Goal: Transaction & Acquisition: Purchase product/service

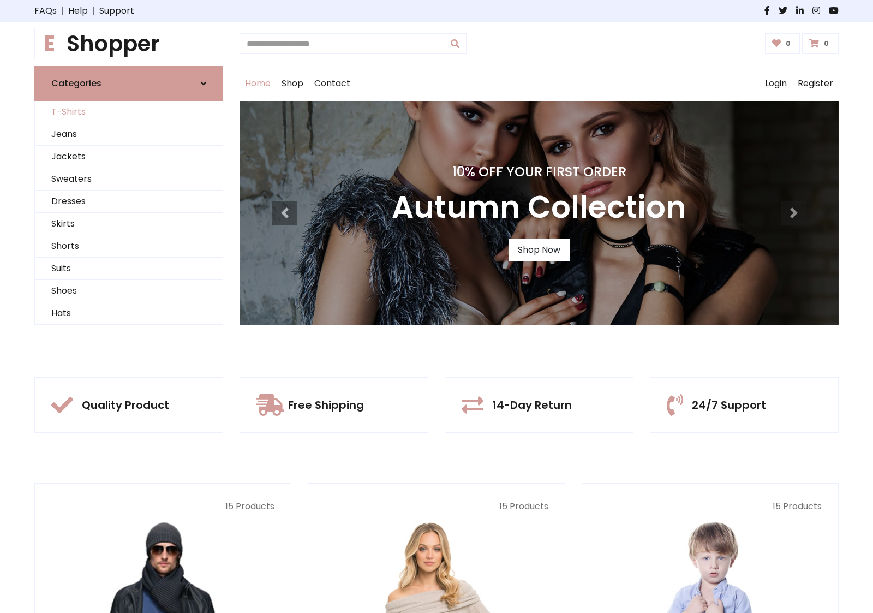
click at [129, 112] on link "T-Shirts" at bounding box center [129, 112] width 188 height 22
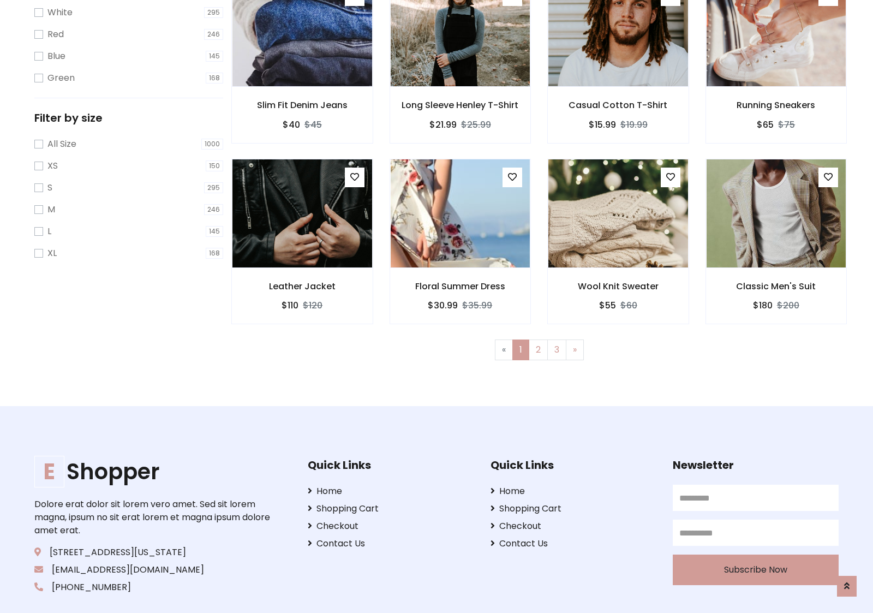
scroll to position [20, 0]
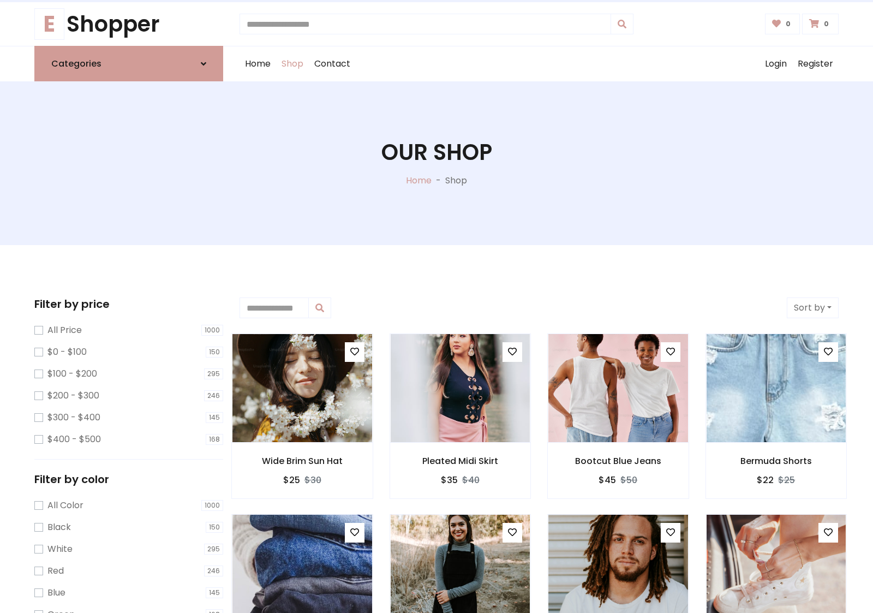
click at [437, 163] on h1 "Our Shop" at bounding box center [436, 152] width 111 height 26
click at [539, 64] on div "Home Shop Contact Log out Login Register" at bounding box center [539, 63] width 599 height 35
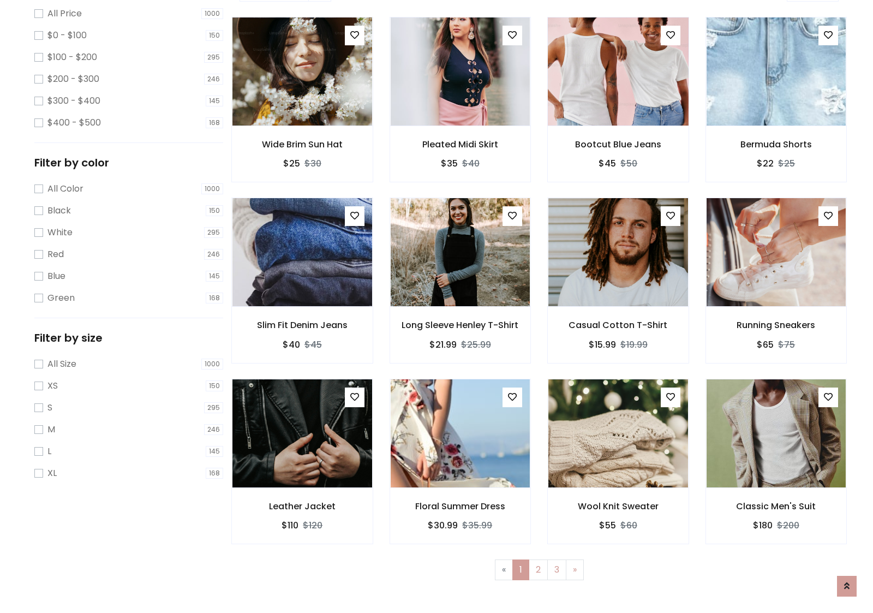
click at [618, 110] on img at bounding box center [618, 72] width 168 height 262
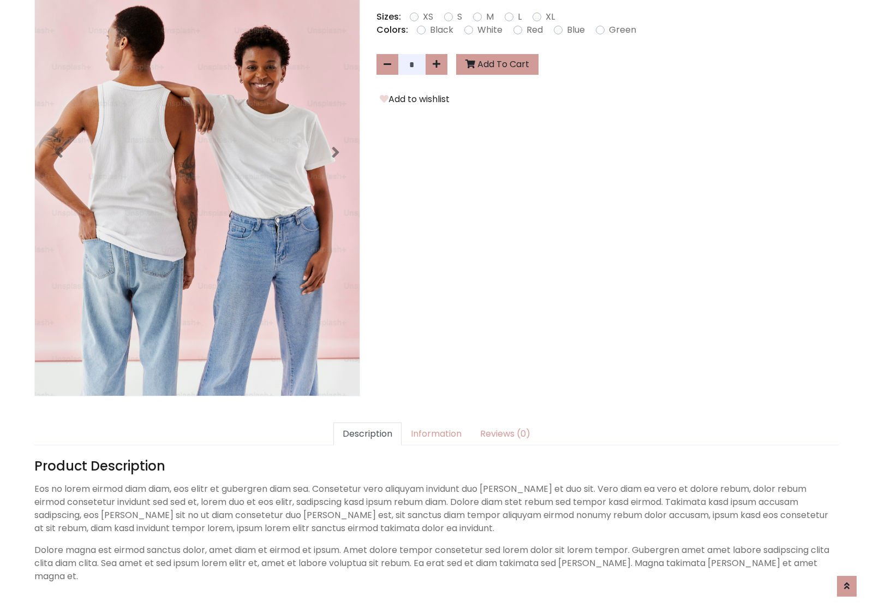
scroll to position [267, 0]
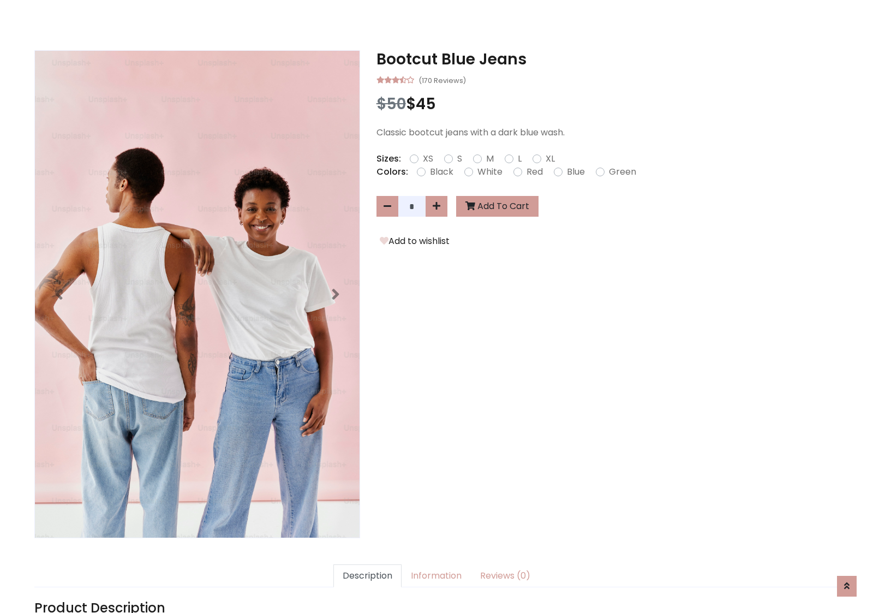
click at [607, 59] on h3 "Bootcut Blue Jeans" at bounding box center [608, 59] width 462 height 19
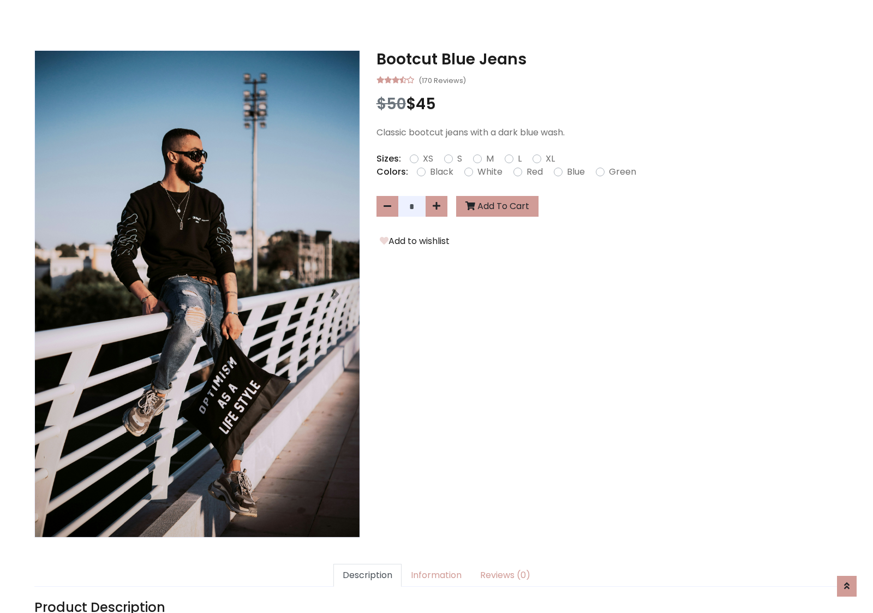
click at [607, 59] on h3 "Bootcut Blue Jeans" at bounding box center [608, 59] width 462 height 19
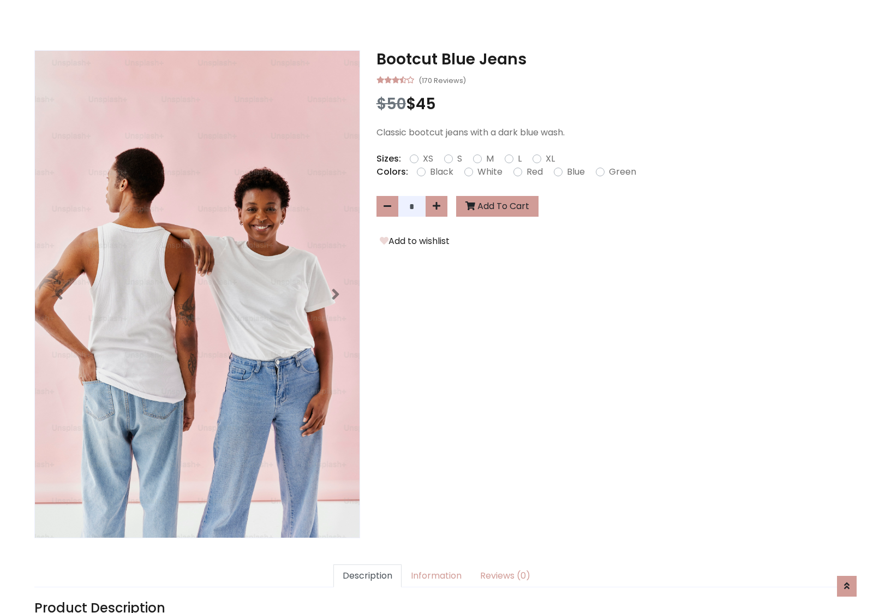
click at [607, 59] on h3 "Bootcut Blue Jeans" at bounding box center [608, 59] width 462 height 19
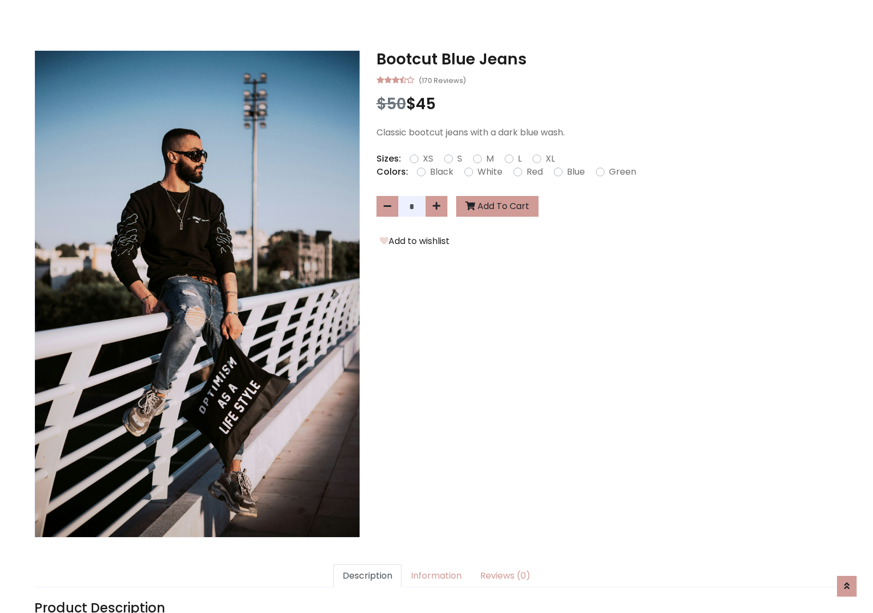
scroll to position [0, 0]
